Goal: Find specific page/section: Find specific page/section

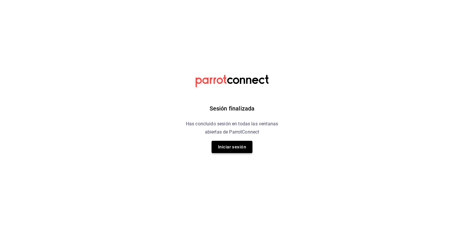
click at [231, 149] on button "Iniciar sesión" at bounding box center [232, 147] width 41 height 12
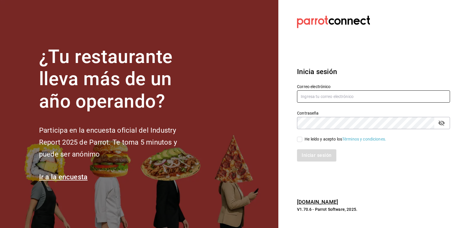
click at [316, 97] on input "text" at bounding box center [373, 96] width 153 height 12
type input "rcm.fact@gmail.com"
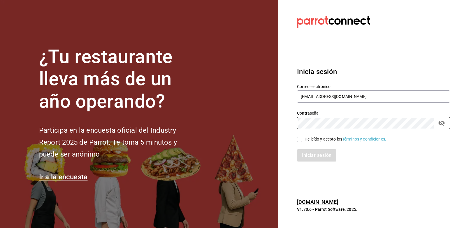
click at [326, 138] on div "He leído y acepto los Términos y condiciones." at bounding box center [346, 139] width 82 height 6
click at [302, 138] on input "He leído y acepto los Términos y condiciones." at bounding box center [299, 139] width 5 height 5
checkbox input "true"
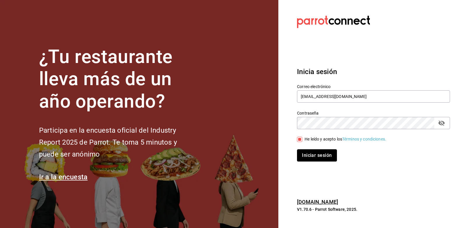
drag, startPoint x: 312, startPoint y: 158, endPoint x: 315, endPoint y: 158, distance: 3.2
click at [312, 158] on button "Iniciar sesión" at bounding box center [317, 155] width 40 height 12
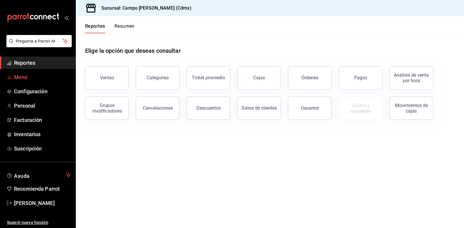
click at [28, 81] on span "Menú" at bounding box center [42, 77] width 57 height 8
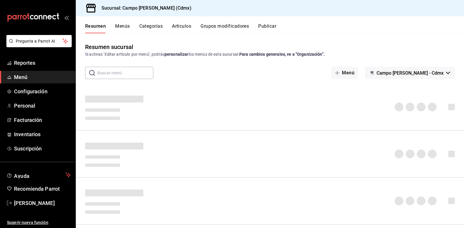
click at [177, 24] on button "Artículos" at bounding box center [181, 28] width 19 height 10
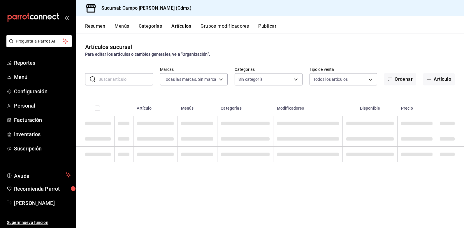
type input "7ebd7ede-d875-4fe8-b9f3-e7dd10eca183"
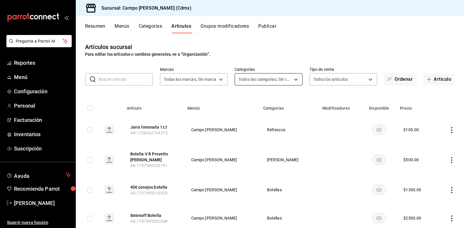
type input "edf435d5-c345-452a-8dc5-439aed461d1a,4c033641-04bc-475c-a669-d09db92f1b1c,98ec9…"
click at [295, 81] on body "Pregunta a Parrot AI Reportes Menú Configuración Personal Facturación Inventari…" at bounding box center [232, 114] width 464 height 228
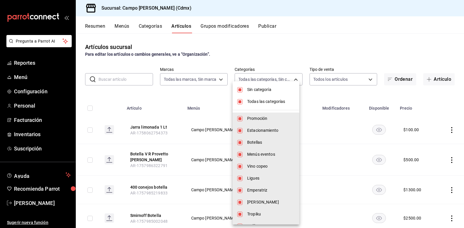
drag, startPoint x: 261, startPoint y: 90, endPoint x: 263, endPoint y: 95, distance: 4.7
click at [261, 90] on span "Sin categoría" at bounding box center [271, 90] width 48 height 6
checkbox input "false"
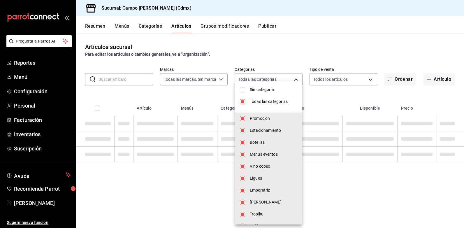
click at [264, 100] on span "Todas las categorías" at bounding box center [274, 102] width 48 height 6
checkbox input "false"
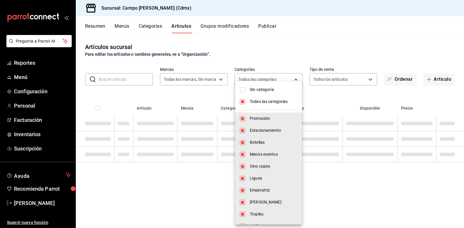
checkbox input "false"
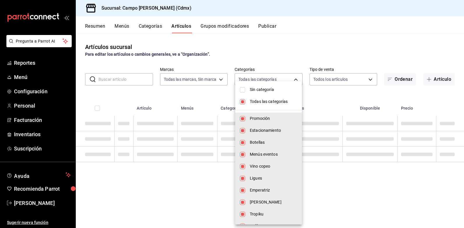
checkbox input "false"
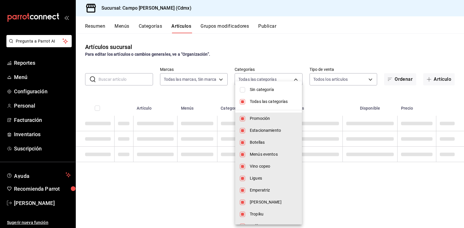
checkbox input "false"
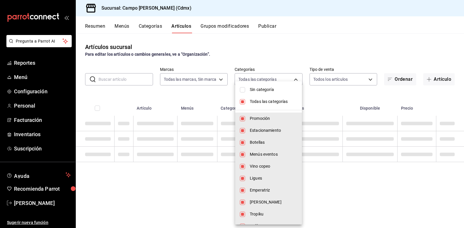
checkbox input "false"
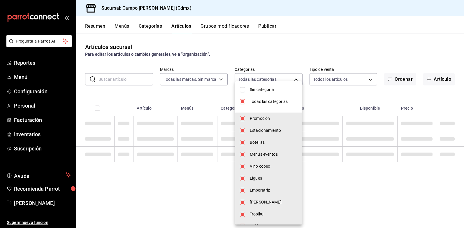
checkbox input "false"
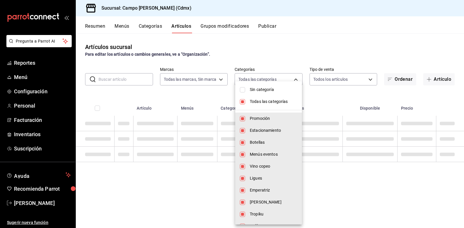
checkbox input "false"
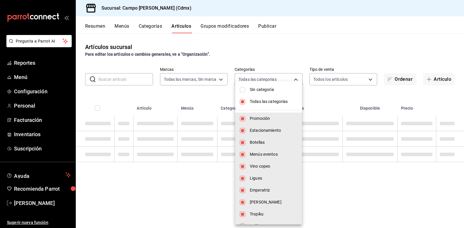
checkbox input "false"
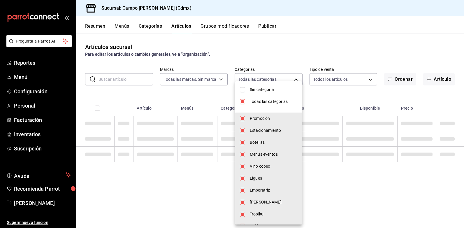
checkbox input "false"
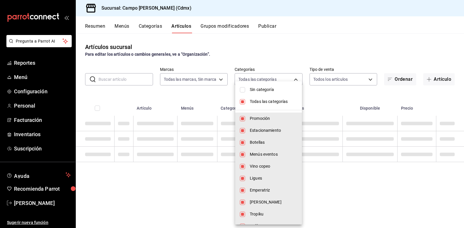
checkbox input "false"
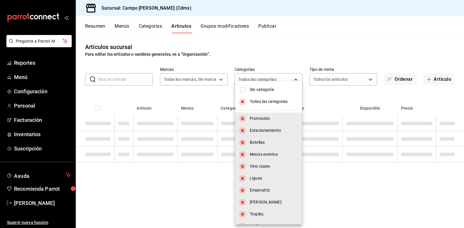
checkbox input "false"
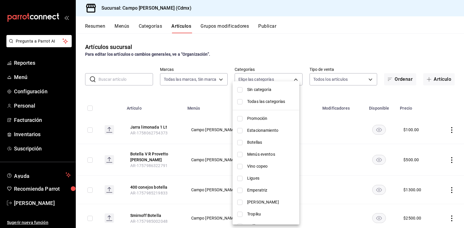
click at [266, 190] on span "Emperatriz" at bounding box center [271, 190] width 48 height 6
type input "bb06f4f0-2d4d-44ef-9788-7b6540ce66bb"
checkbox input "true"
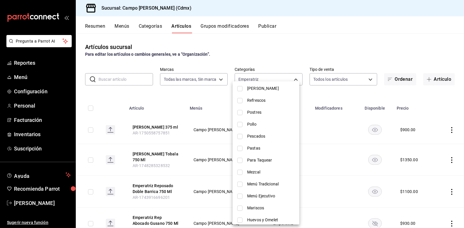
scroll to position [262, 0]
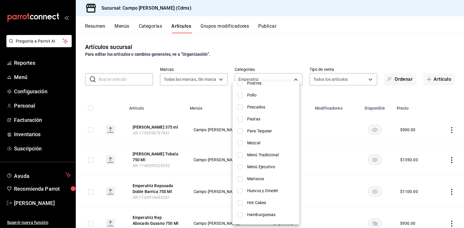
click at [253, 143] on span "Mezcal" at bounding box center [271, 143] width 48 height 6
type input "bb06f4f0-2d4d-44ef-9788-7b6540ce66bb,ca061f0c-7de7-4b88-8b84-8f6ddd0886c8"
checkbox input "true"
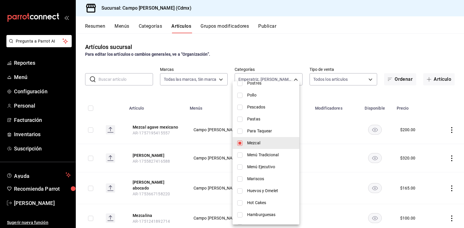
click at [337, 52] on div at bounding box center [232, 114] width 464 height 228
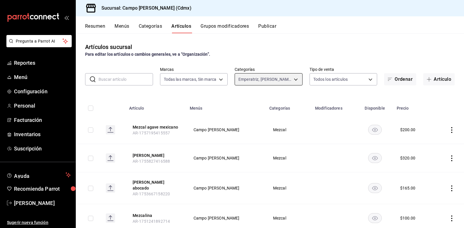
scroll to position [29, 0]
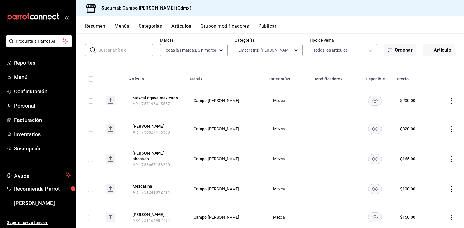
click at [130, 52] on input "text" at bounding box center [126, 50] width 55 height 12
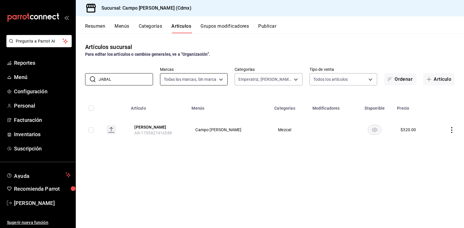
type input "JABAL"
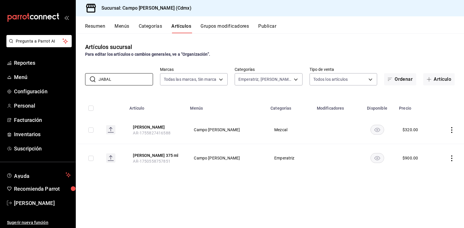
click at [179, 210] on div "Artículos sucursal Para editar los artículos o cambios generales, ve a “Organiz…" at bounding box center [270, 130] width 388 height 194
click at [292, 212] on div "Artículos sucursal Para editar los artículos o cambios generales, ve a “Organiz…" at bounding box center [270, 130] width 388 height 194
click at [66, 19] on icon "open_drawer_menu" at bounding box center [66, 17] width 5 height 5
